Goal: Information Seeking & Learning: Check status

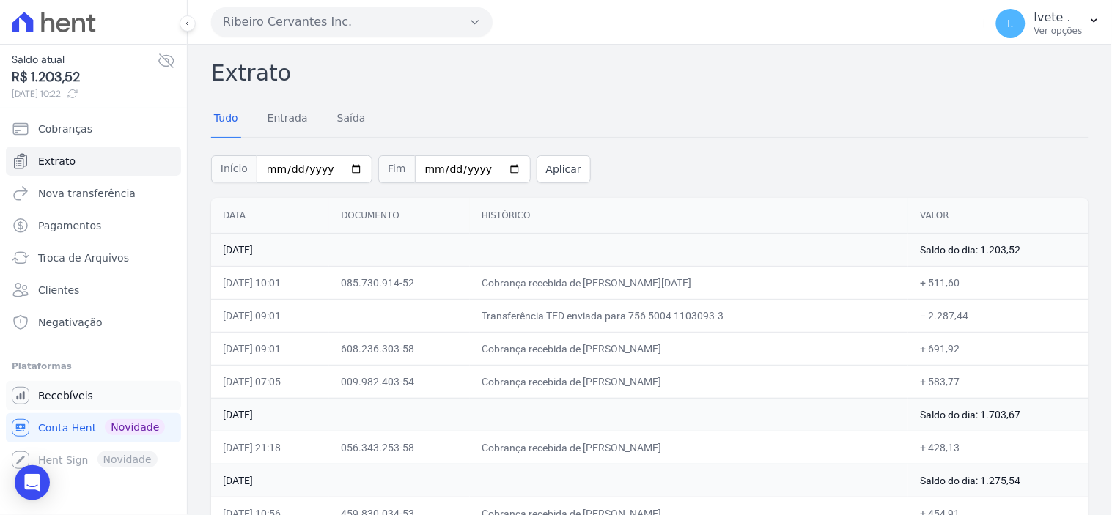
click at [56, 397] on span "Recebíveis" at bounding box center [65, 396] width 55 height 15
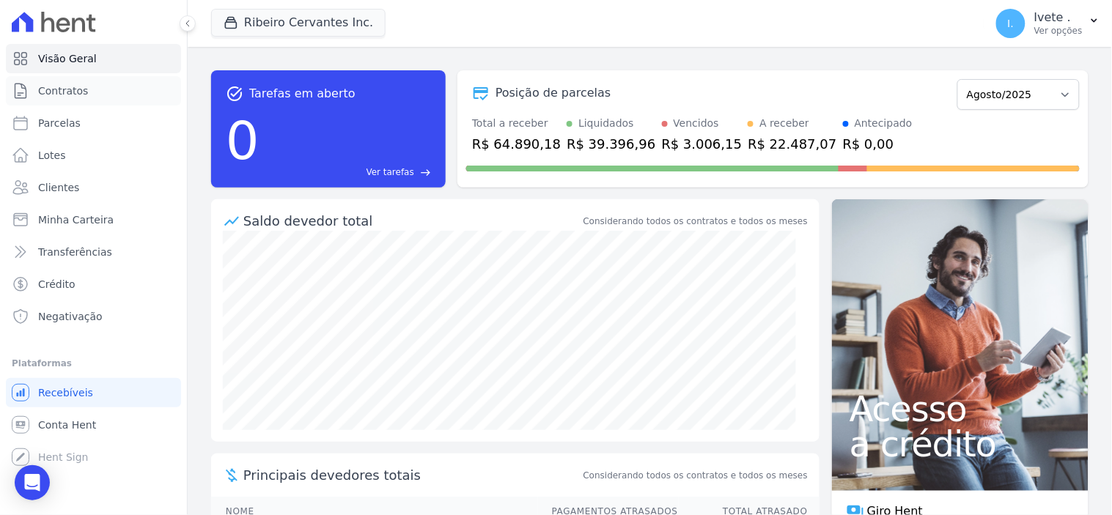
click at [97, 91] on link "Contratos" at bounding box center [93, 90] width 175 height 29
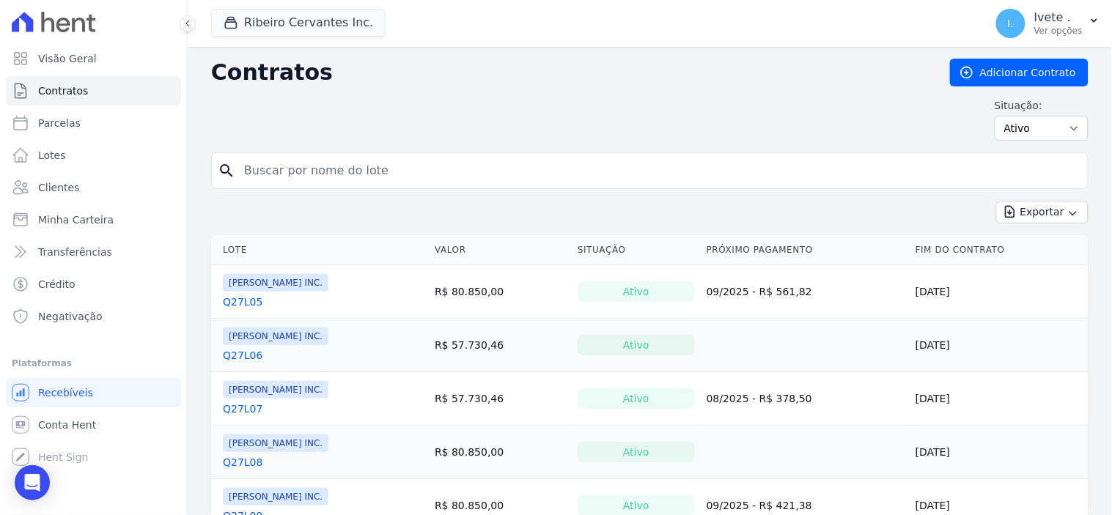
click at [298, 161] on input "search" at bounding box center [658, 170] width 847 height 29
type input "q32l09"
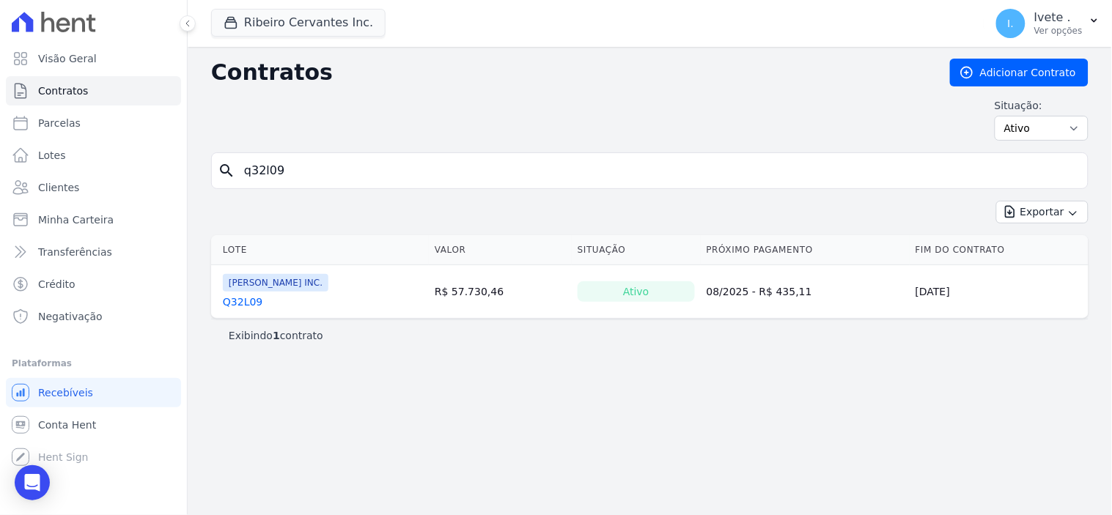
click at [254, 299] on link "Q32L09" at bounding box center [243, 302] width 40 height 15
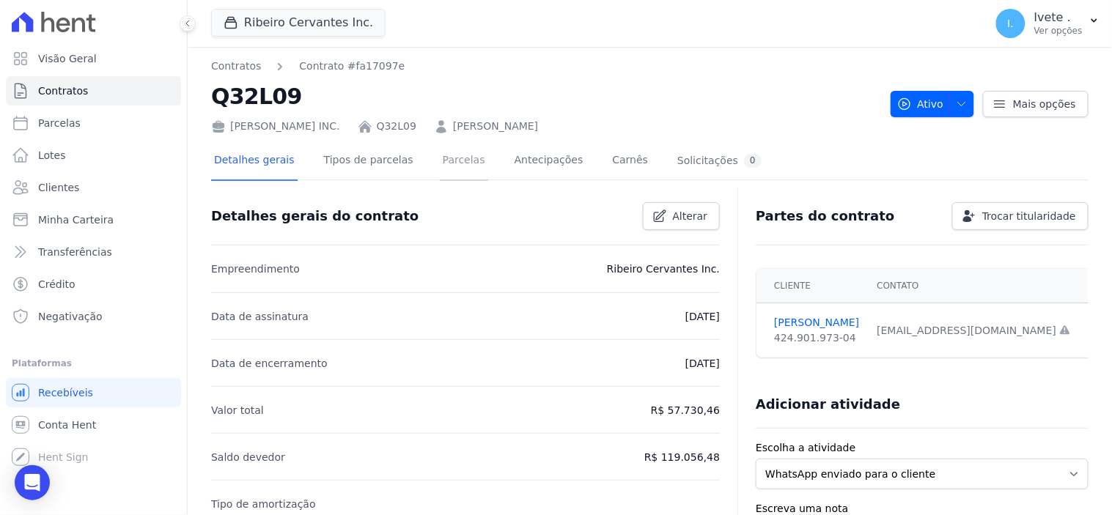
click at [440, 156] on link "Parcelas" at bounding box center [464, 161] width 48 height 39
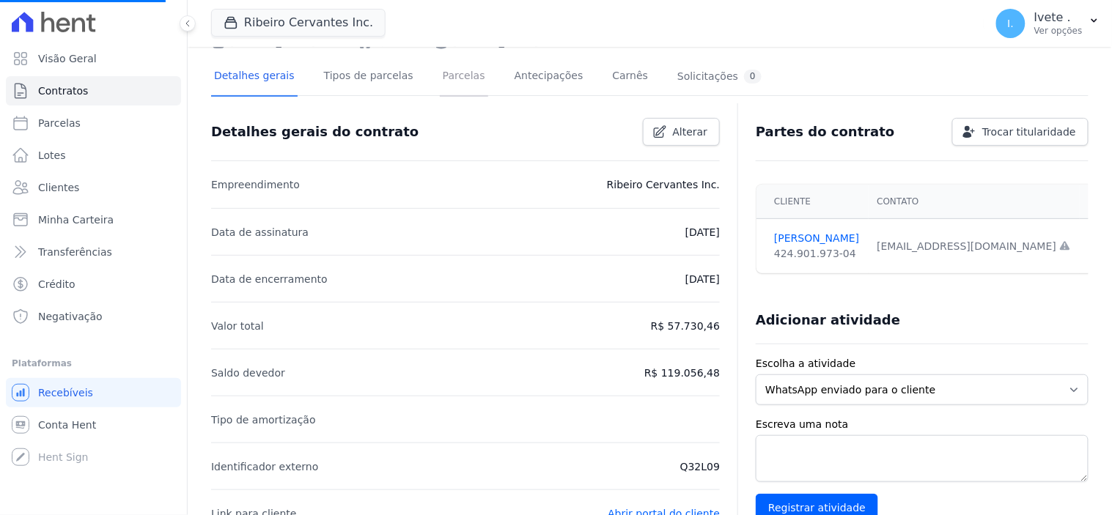
scroll to position [244, 0]
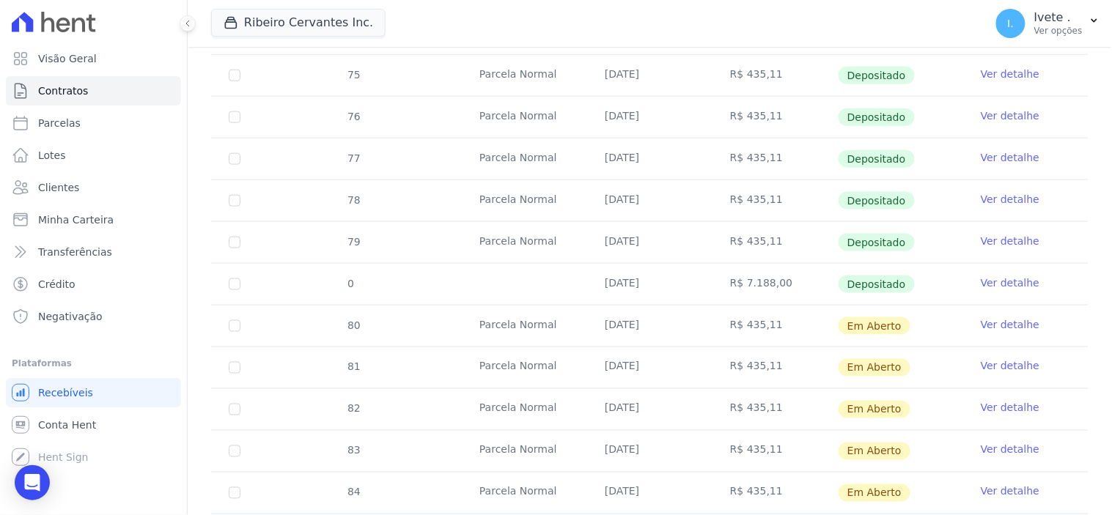
scroll to position [488, 0]
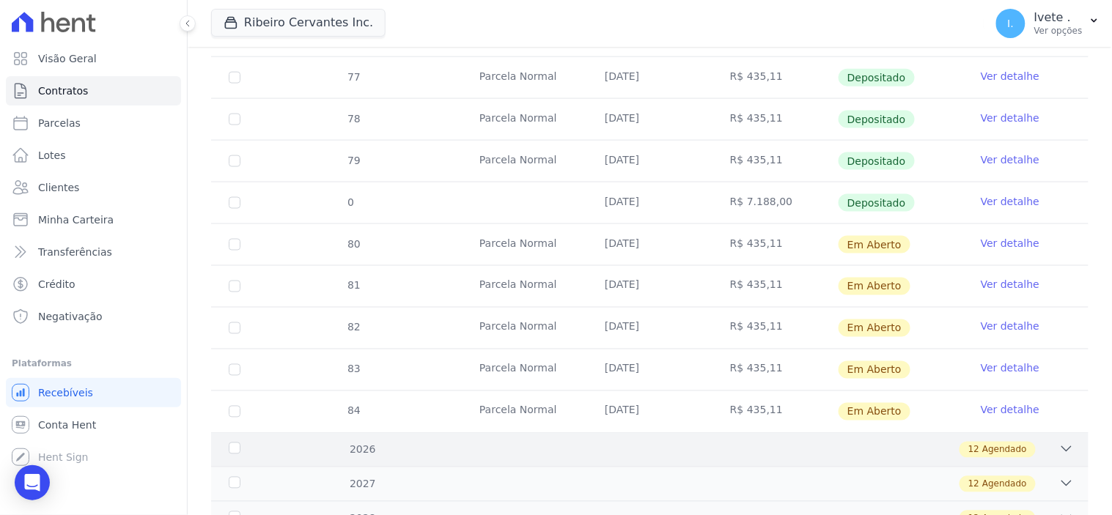
click at [1059, 452] on icon at bounding box center [1066, 449] width 15 height 15
click at [1059, 447] on icon at bounding box center [1066, 449] width 15 height 15
click at [984, 447] on span "Agendado" at bounding box center [1004, 450] width 45 height 13
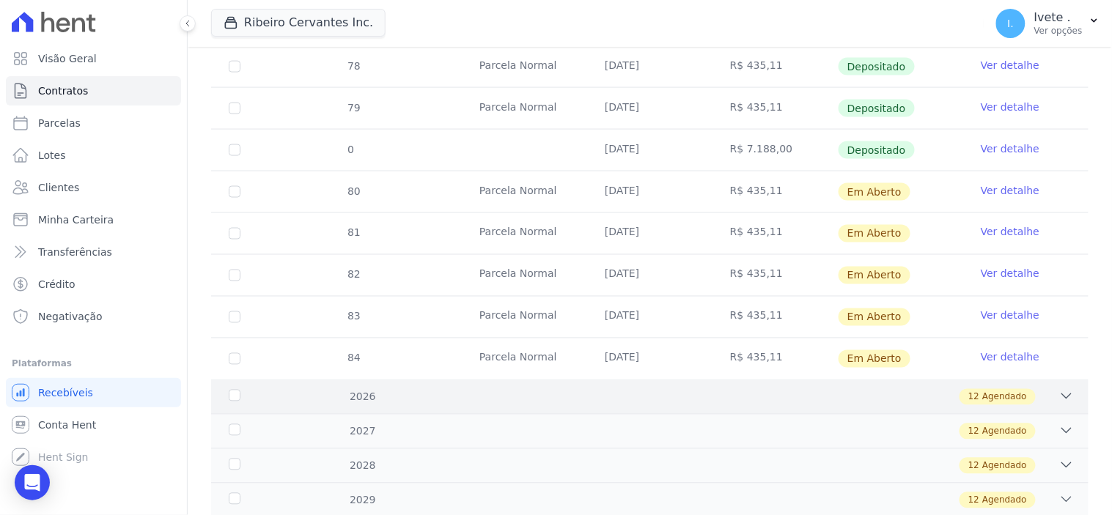
scroll to position [570, 0]
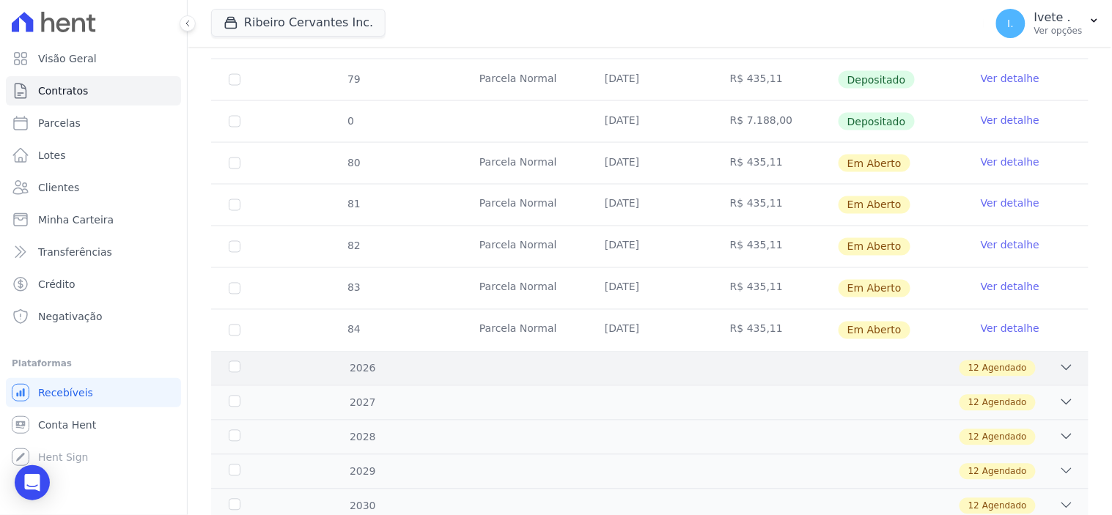
click at [792, 370] on div "12 Agendado" at bounding box center [693, 369] width 762 height 16
click at [444, 377] on div "2026 12 Agendado" at bounding box center [650, 368] width 878 height 34
click at [1007, 372] on span "Agendado" at bounding box center [1004, 368] width 45 height 13
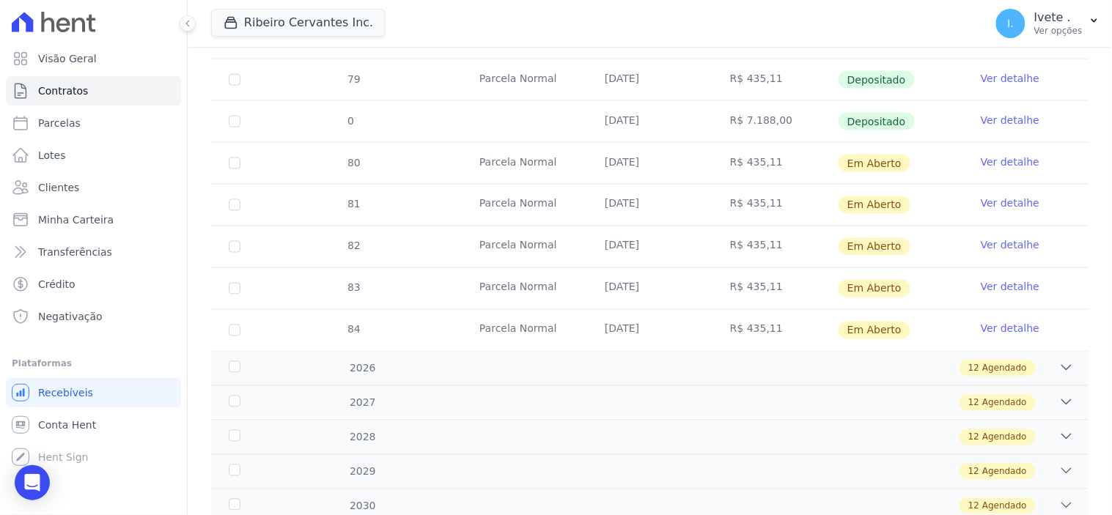
click at [1040, 350] on td "Ver detalhe" at bounding box center [1025, 330] width 125 height 41
click at [1059, 368] on icon at bounding box center [1066, 368] width 15 height 15
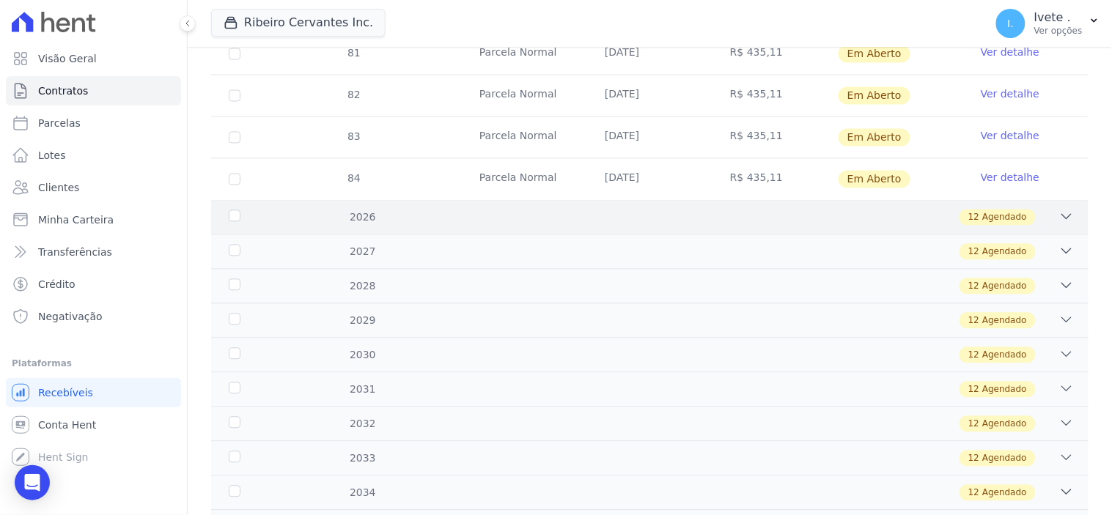
scroll to position [733, 0]
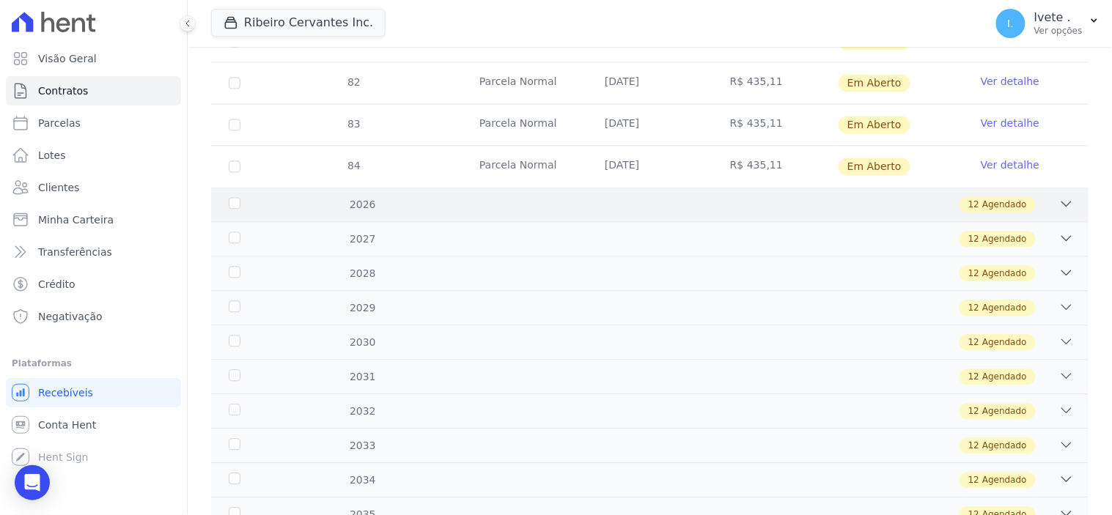
click at [714, 207] on div "12 Agendado" at bounding box center [693, 205] width 762 height 16
click at [326, 205] on div "12 Agendado" at bounding box center [693, 205] width 762 height 16
click at [355, 207] on div "12 Agendado" at bounding box center [693, 205] width 762 height 16
click at [987, 205] on span "Agendado" at bounding box center [1004, 205] width 45 height 13
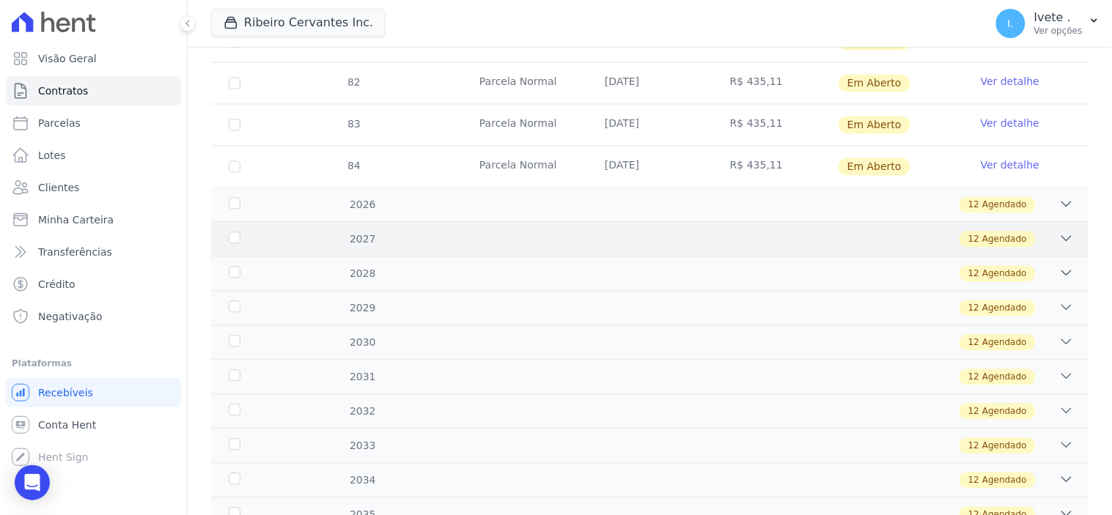
click at [990, 239] on span "Agendado" at bounding box center [1004, 239] width 45 height 13
click at [982, 203] on span "Agendado" at bounding box center [1004, 205] width 45 height 13
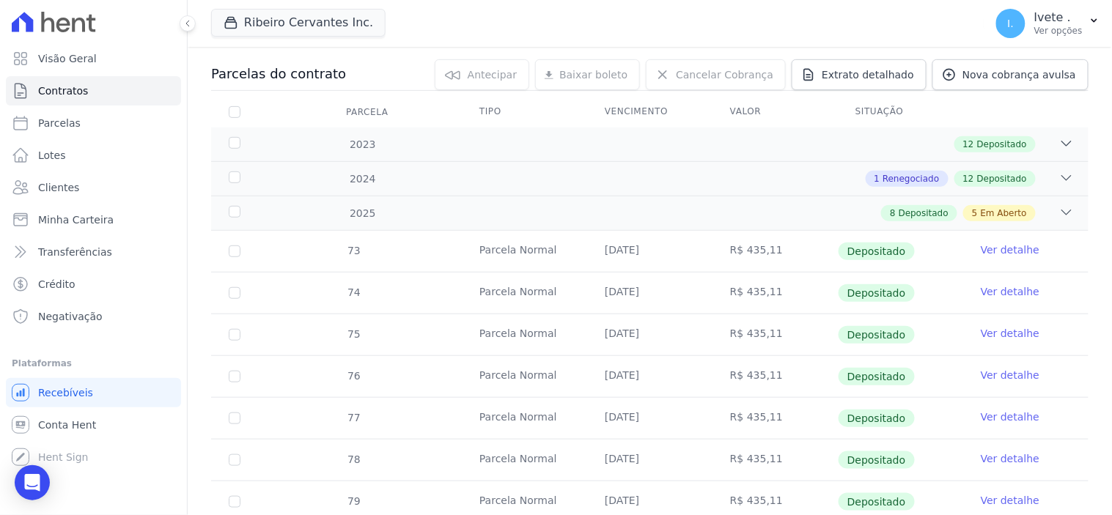
scroll to position [0, 0]
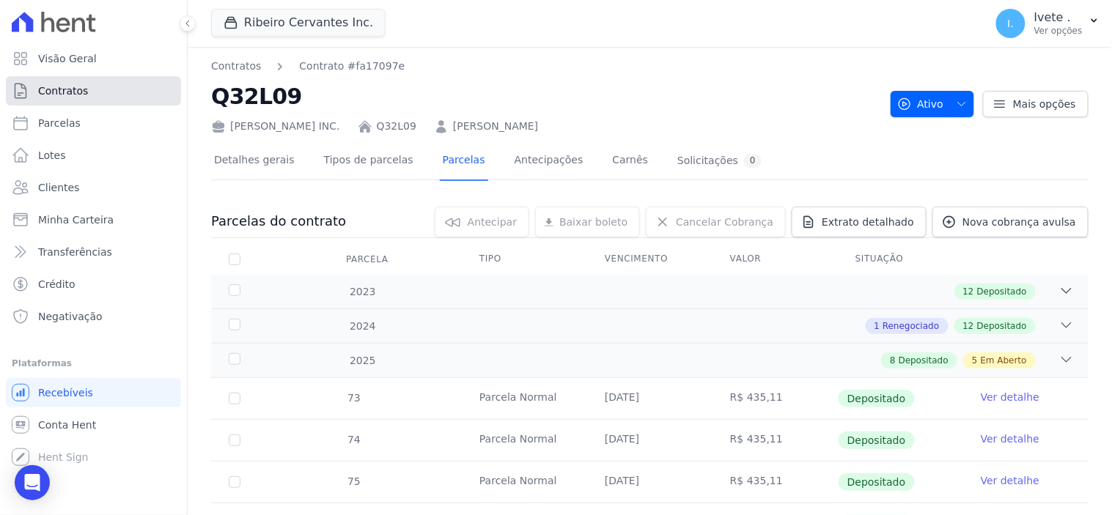
click at [85, 92] on link "Contratos" at bounding box center [93, 90] width 175 height 29
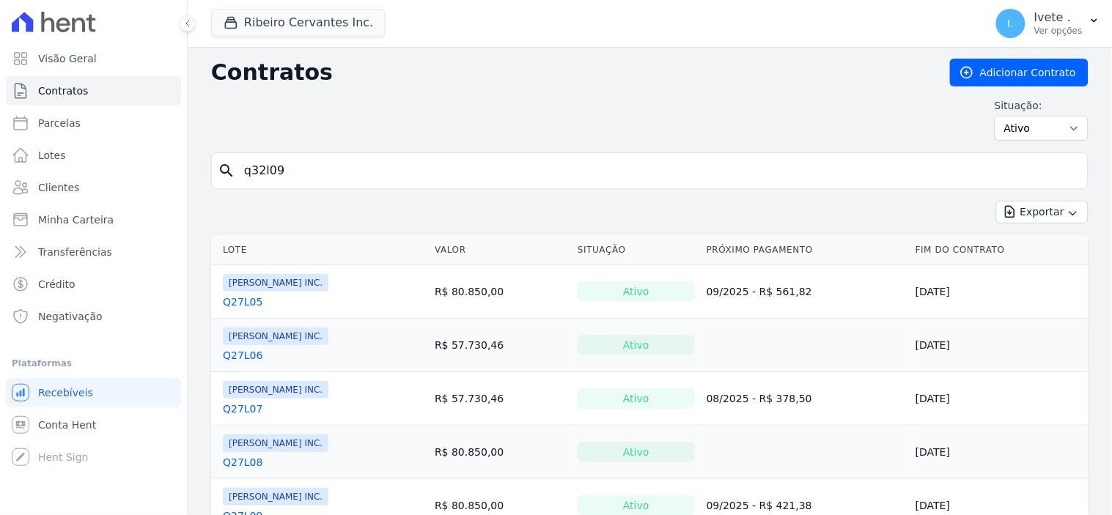
click at [86, 91] on link "Contratos" at bounding box center [93, 90] width 175 height 29
click at [258, 171] on input "search" at bounding box center [658, 170] width 847 height 29
type input "q28l34"
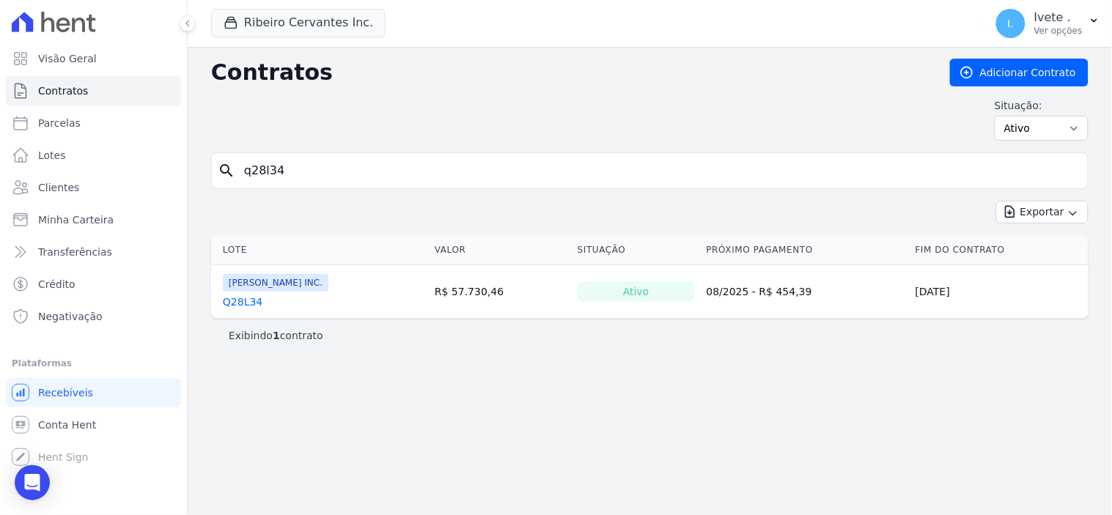
click at [243, 301] on link "Q28L34" at bounding box center [243, 302] width 40 height 15
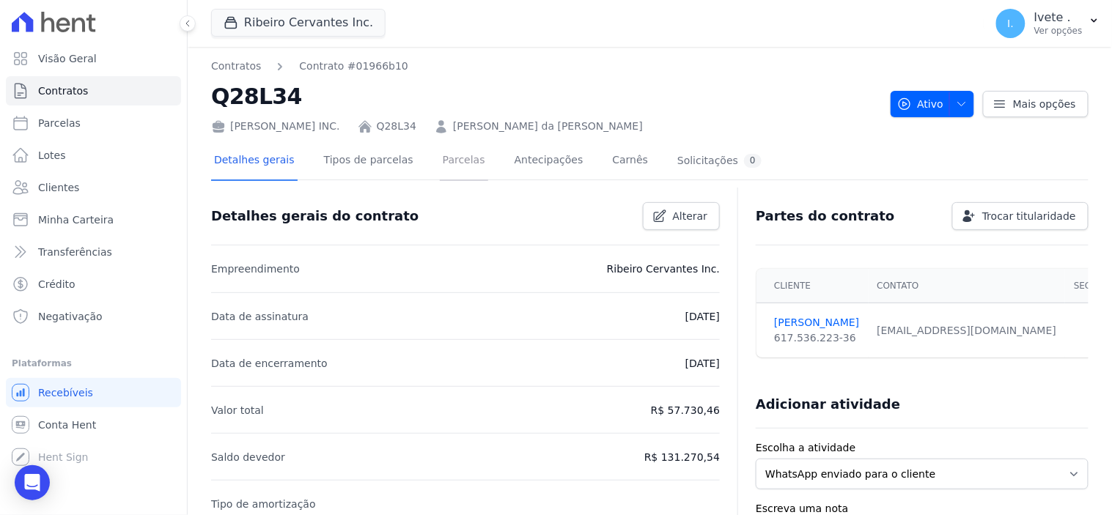
click at [443, 161] on link "Parcelas" at bounding box center [464, 161] width 48 height 39
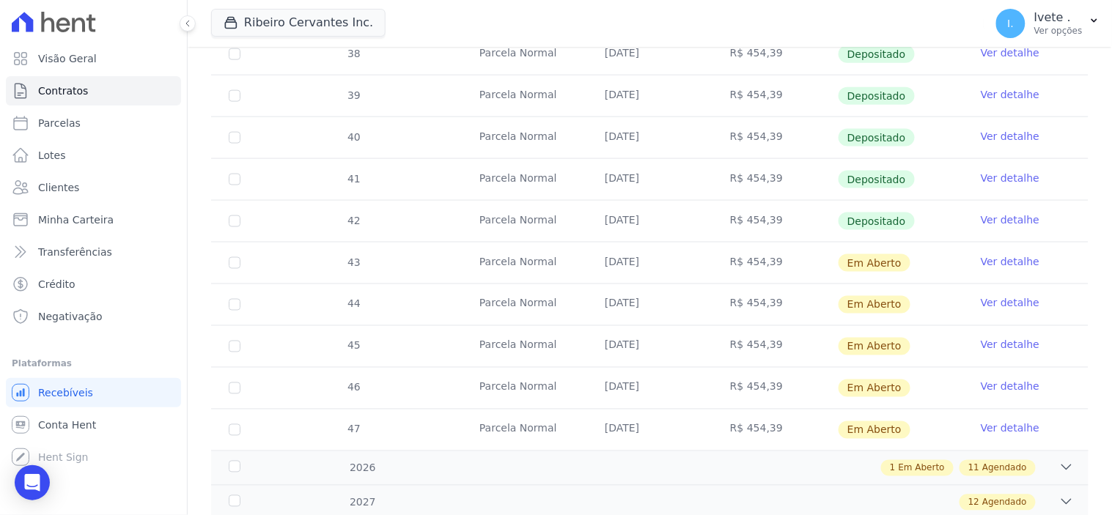
scroll to position [488, 0]
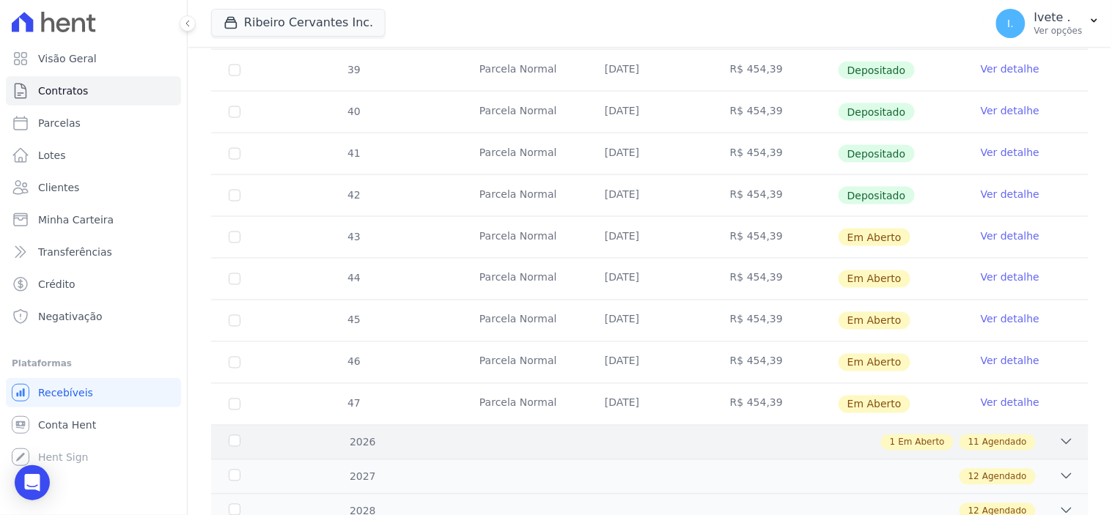
click at [1059, 438] on icon at bounding box center [1066, 442] width 15 height 15
click at [1059, 440] on icon at bounding box center [1066, 442] width 15 height 15
click at [904, 444] on span "Em Aberto" at bounding box center [922, 442] width 46 height 13
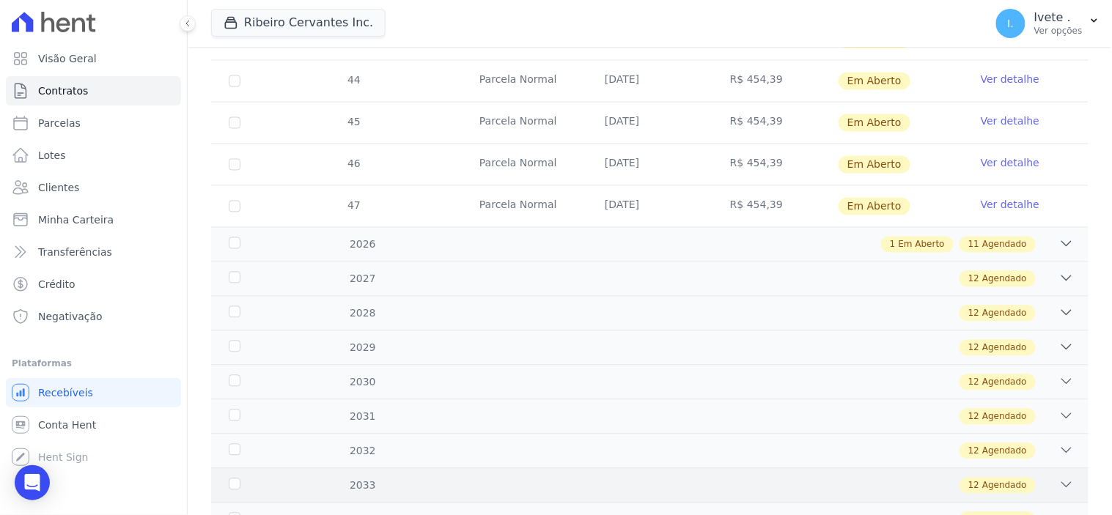
scroll to position [733, 0]
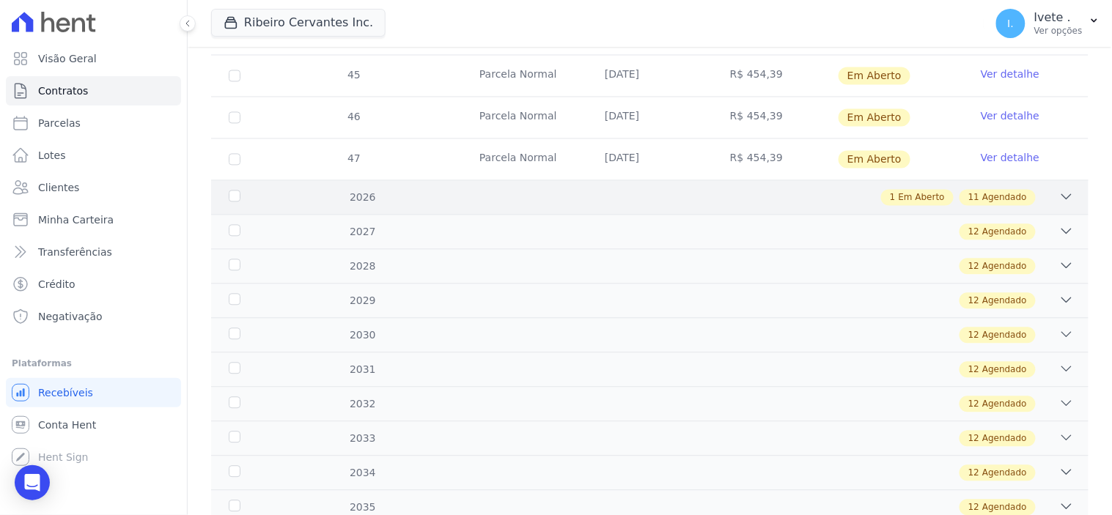
click at [838, 199] on div "1 Em Aberto 11 Agendado" at bounding box center [693, 198] width 762 height 16
click at [875, 156] on span "Em Aberto" at bounding box center [875, 160] width 72 height 18
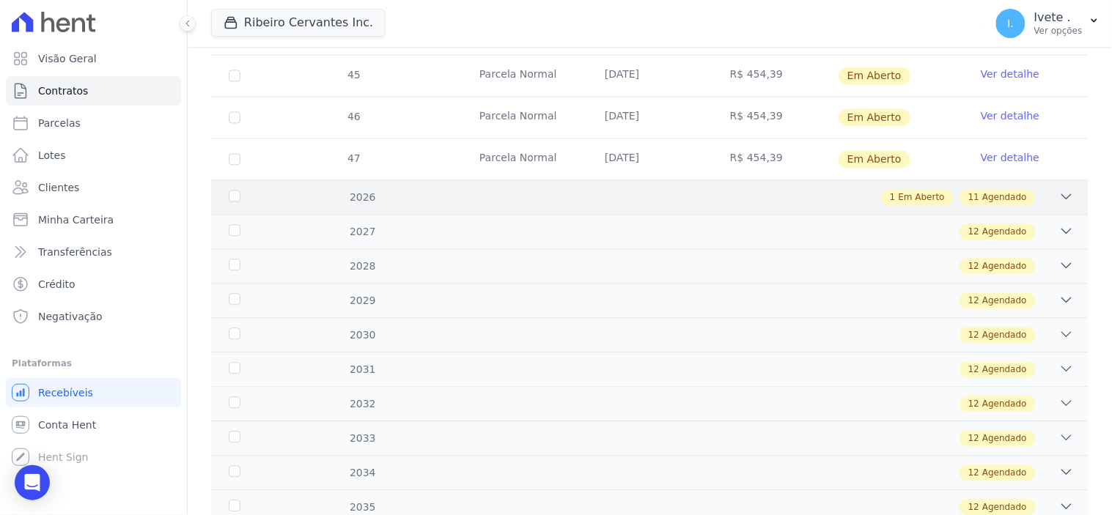
click at [382, 202] on div "1 Em Aberto 11 Agendado" at bounding box center [693, 198] width 762 height 16
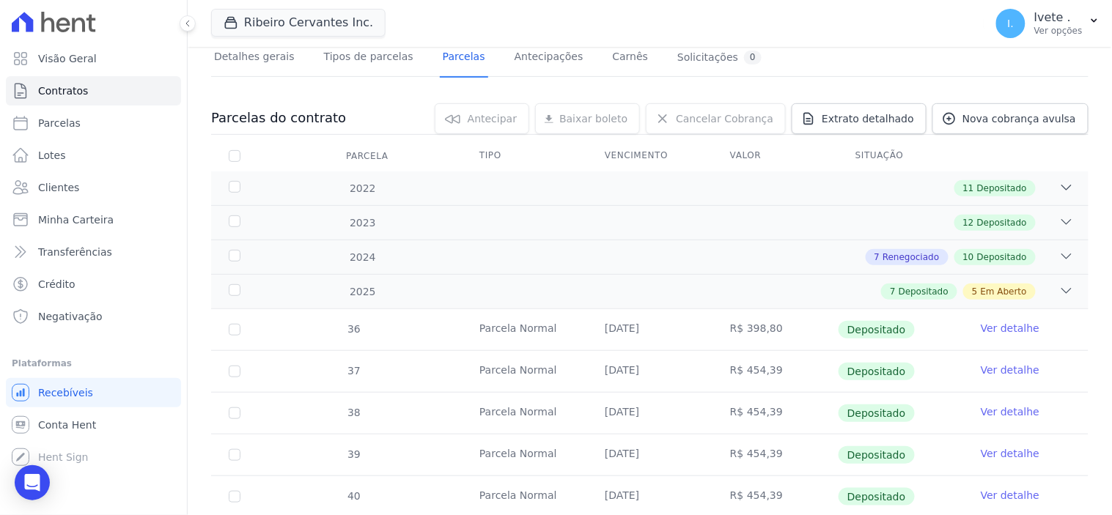
scroll to position [0, 0]
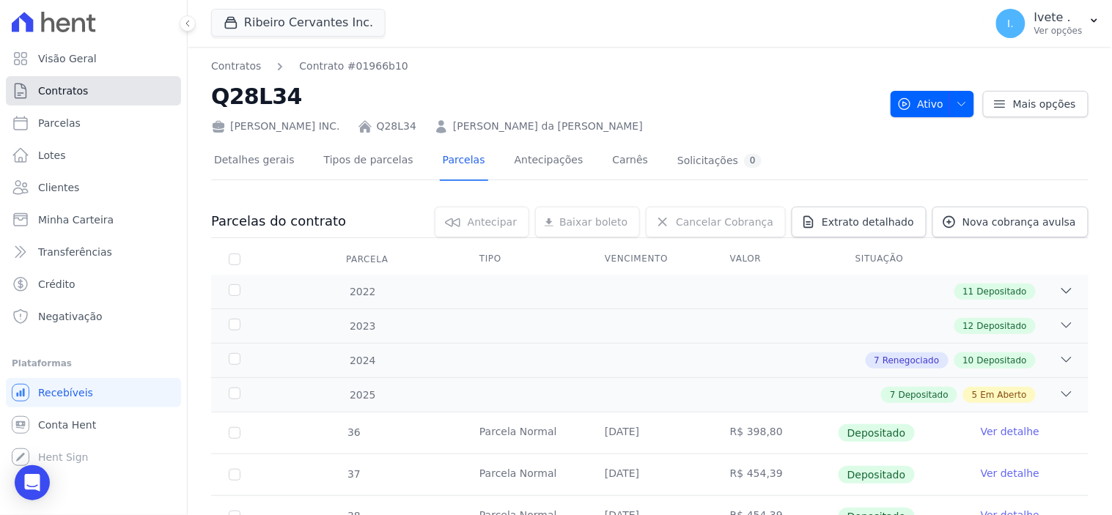
click at [68, 90] on span "Contratos" at bounding box center [63, 91] width 50 height 15
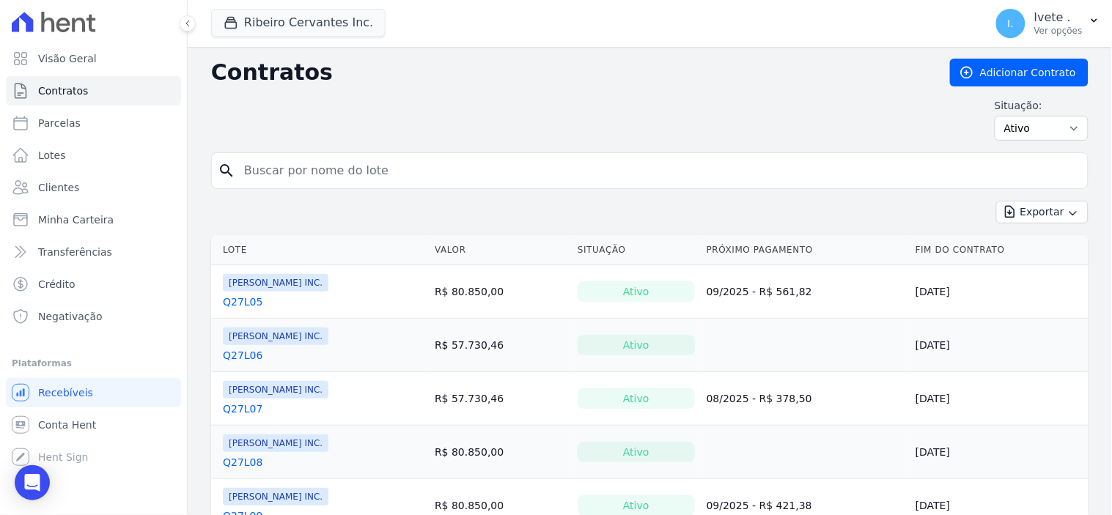
click at [276, 166] on input "search" at bounding box center [658, 170] width 847 height 29
type input "q32l09"
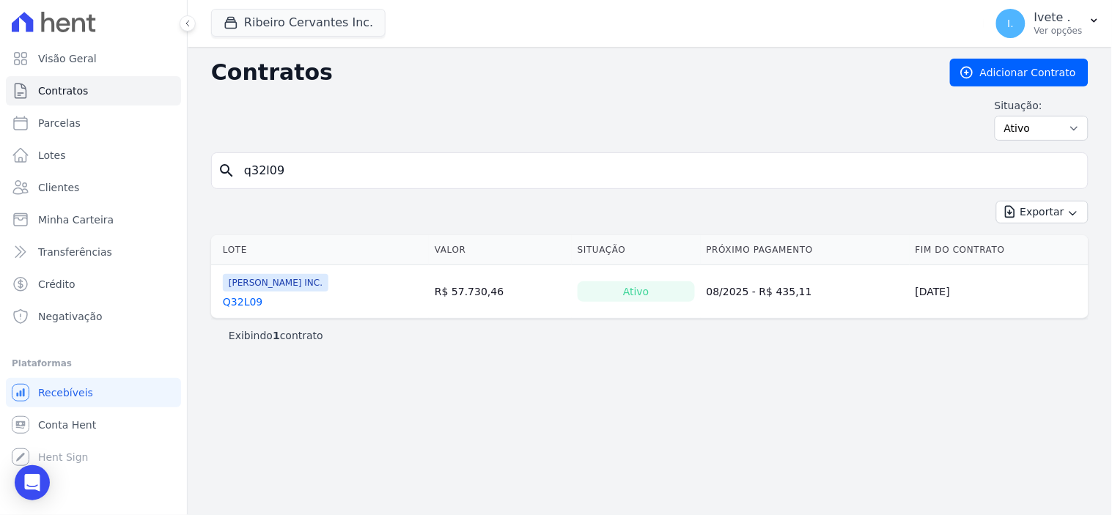
click at [244, 303] on link "Q32L09" at bounding box center [243, 302] width 40 height 15
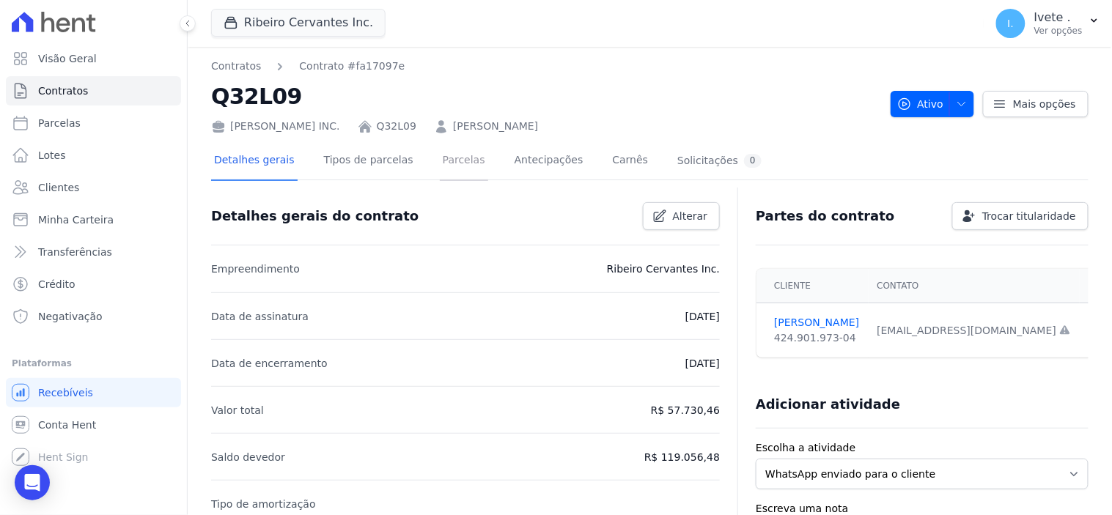
click at [440, 155] on link "Parcelas" at bounding box center [464, 161] width 48 height 39
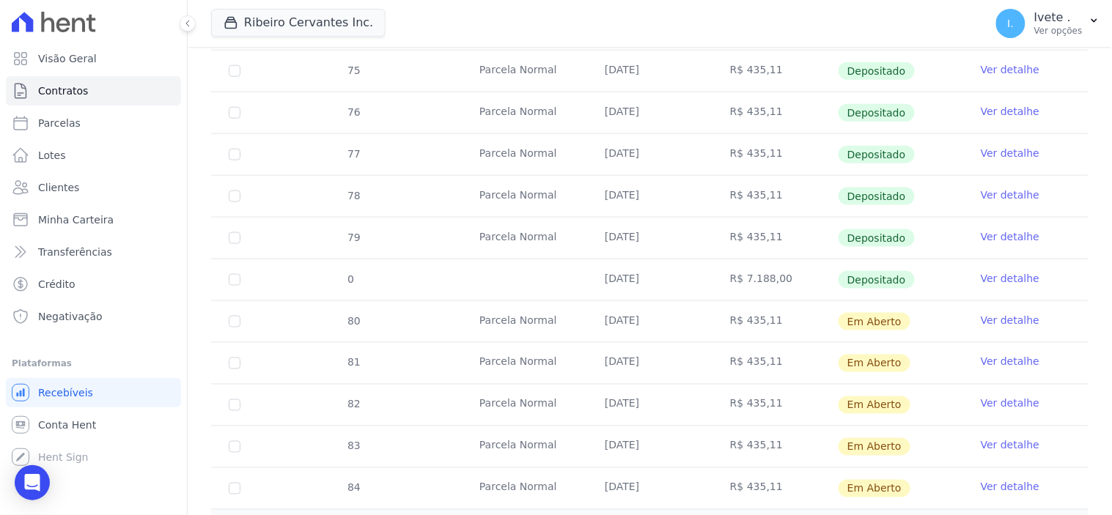
scroll to position [488, 0]
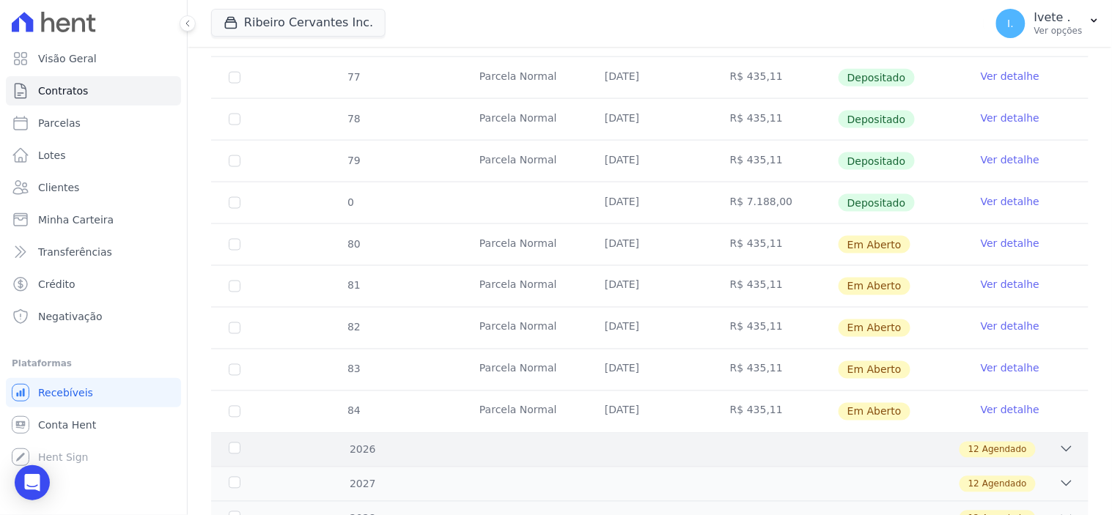
click at [1003, 456] on span "Agendado" at bounding box center [1004, 450] width 45 height 13
click at [1059, 449] on icon at bounding box center [1066, 449] width 15 height 15
click at [1004, 451] on span "Agendado" at bounding box center [1004, 450] width 45 height 13
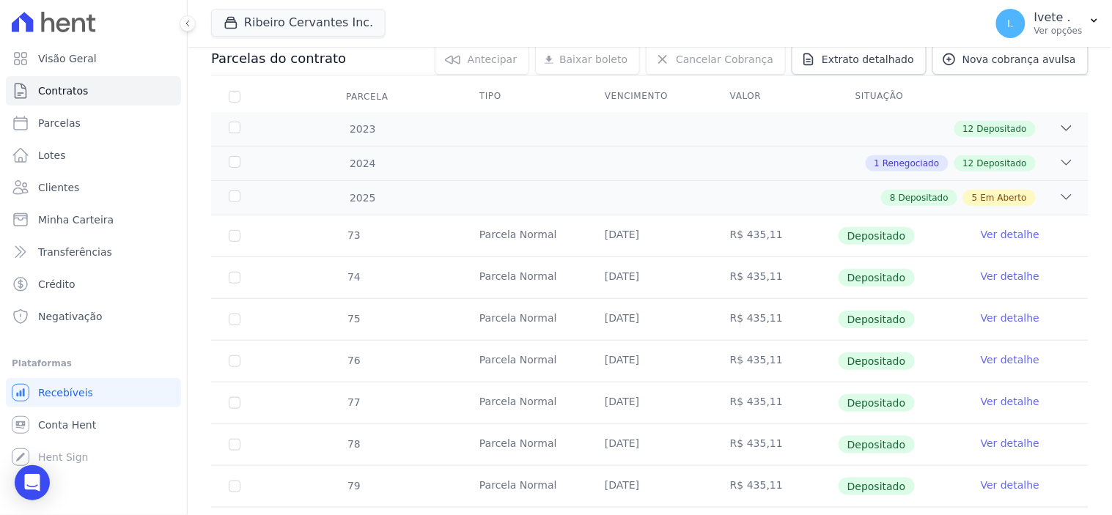
scroll to position [0, 0]
